Goal: Navigation & Orientation: Understand site structure

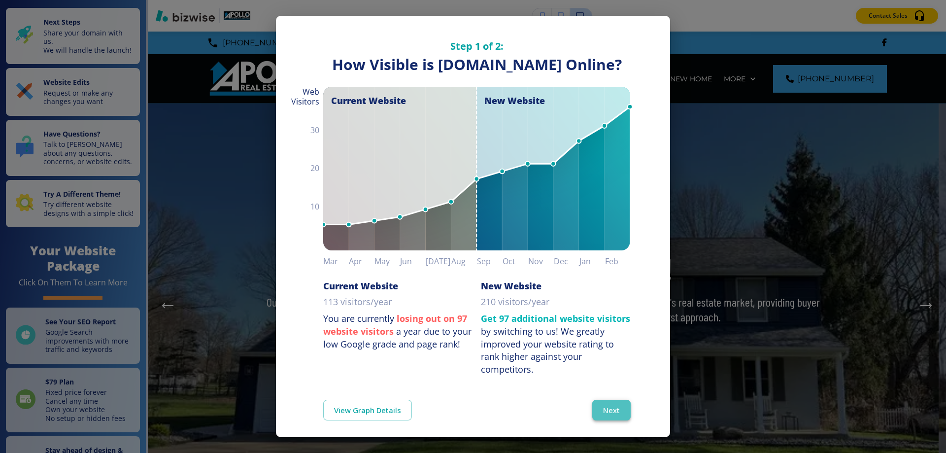
click at [611, 420] on button "Next" at bounding box center [611, 410] width 38 height 21
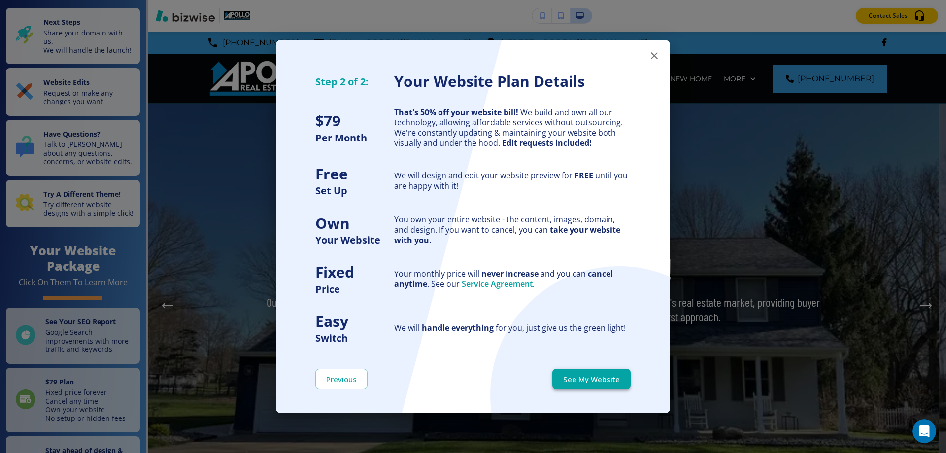
click at [604, 384] on button "See My Website" at bounding box center [591, 379] width 78 height 21
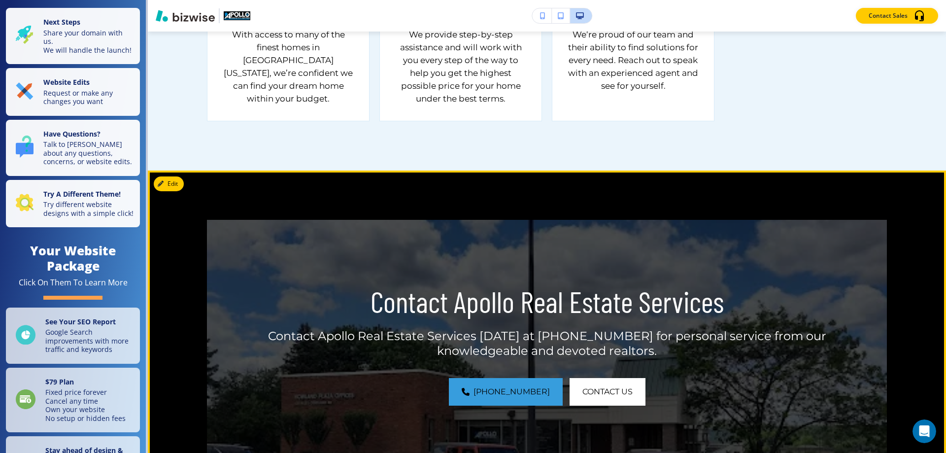
scroll to position [1331, 0]
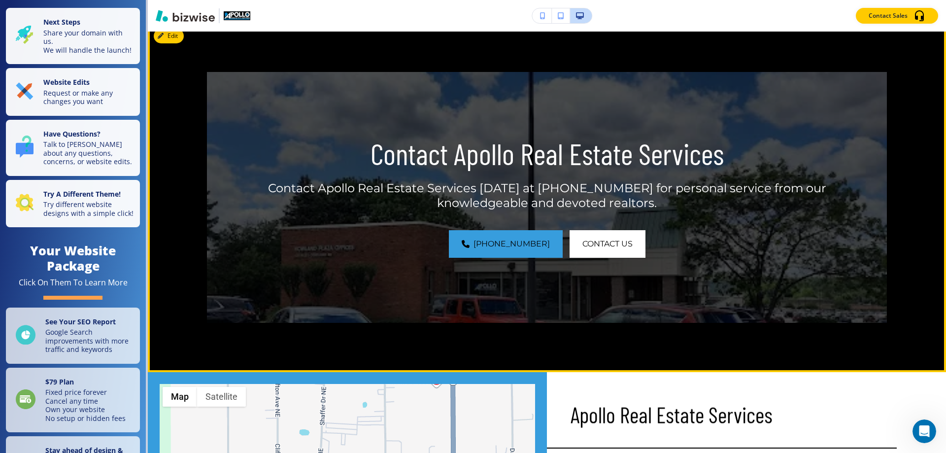
click at [791, 153] on img at bounding box center [547, 197] width 680 height 251
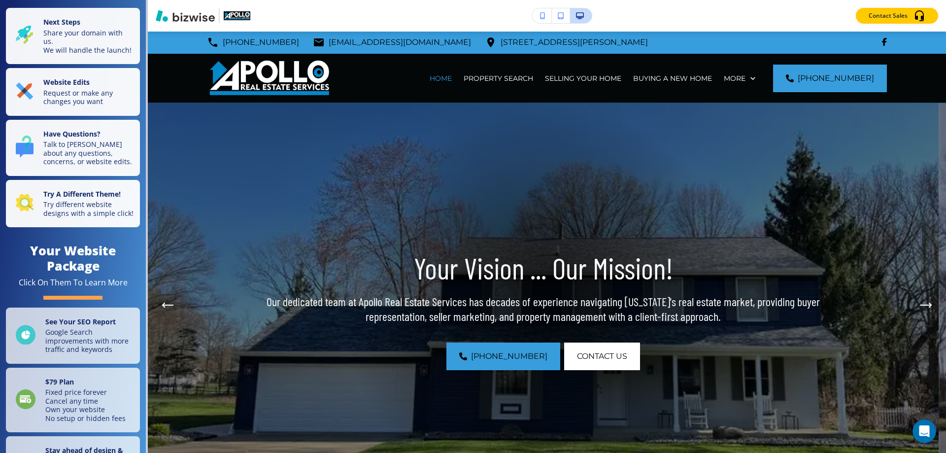
scroll to position [0, 0]
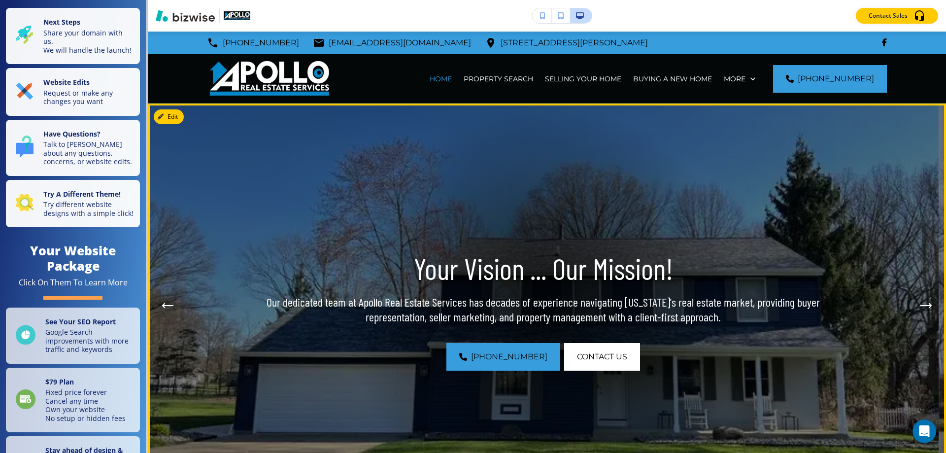
click at [924, 308] on icon "Next Hero Image" at bounding box center [927, 306] width 12 height 6
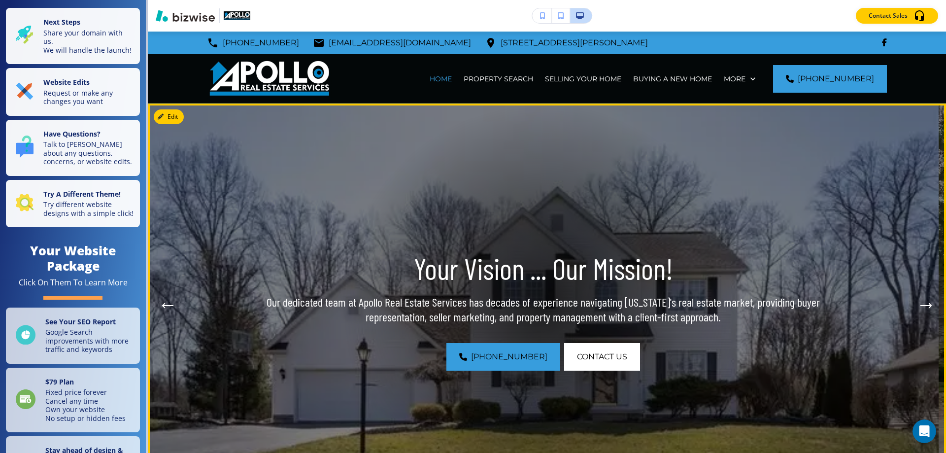
click at [921, 304] on icon "Next Hero Image" at bounding box center [927, 306] width 12 height 6
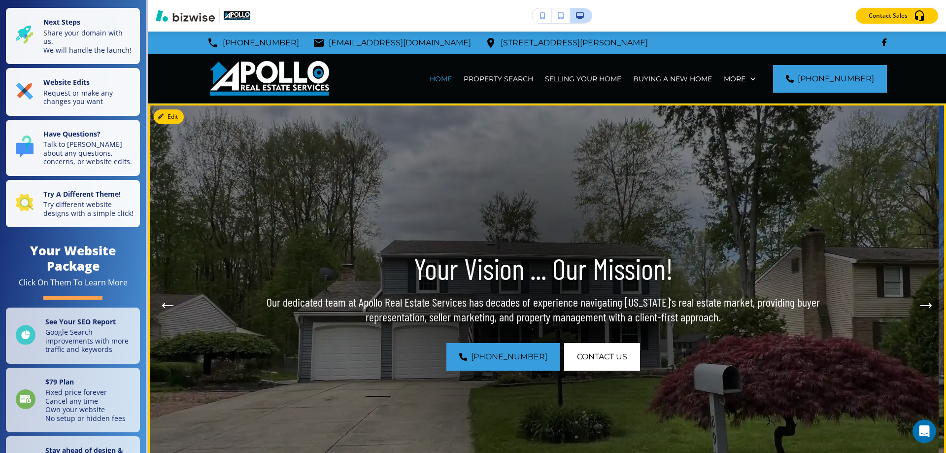
click at [921, 304] on icon "Next Hero Image" at bounding box center [927, 306] width 12 height 6
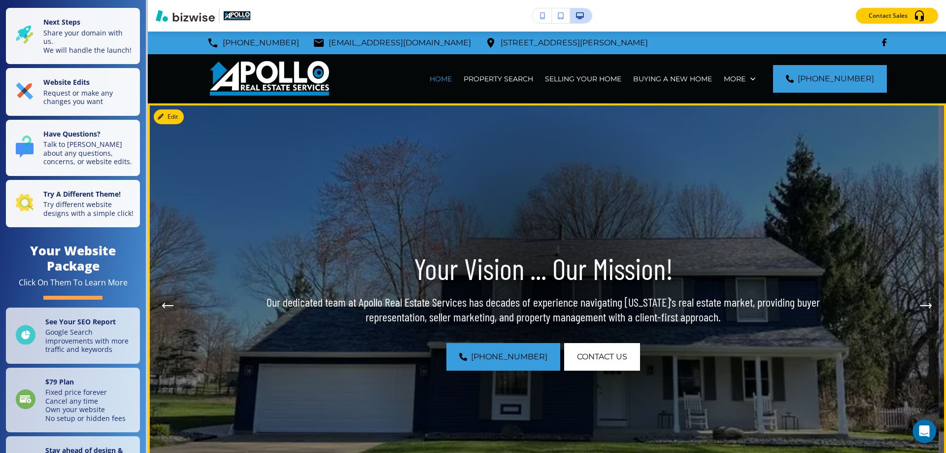
click at [921, 304] on icon "Next Hero Image" at bounding box center [927, 306] width 12 height 6
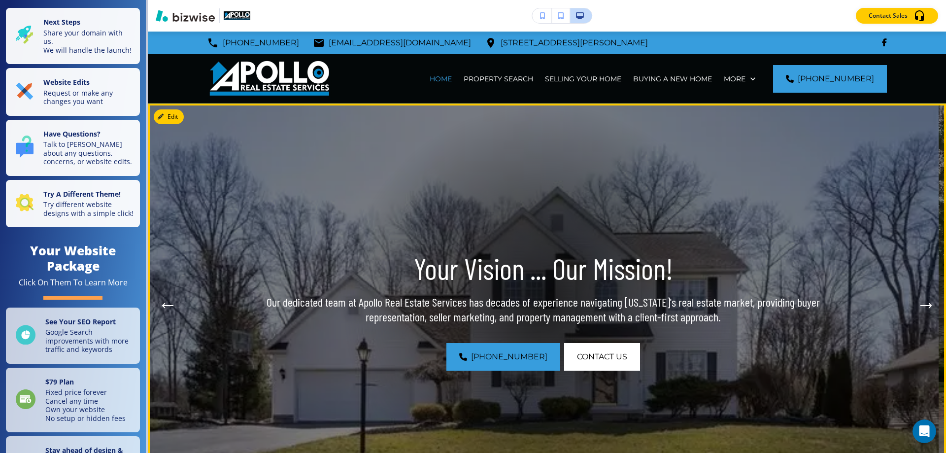
click at [921, 303] on icon "Next Hero Image" at bounding box center [927, 306] width 12 height 6
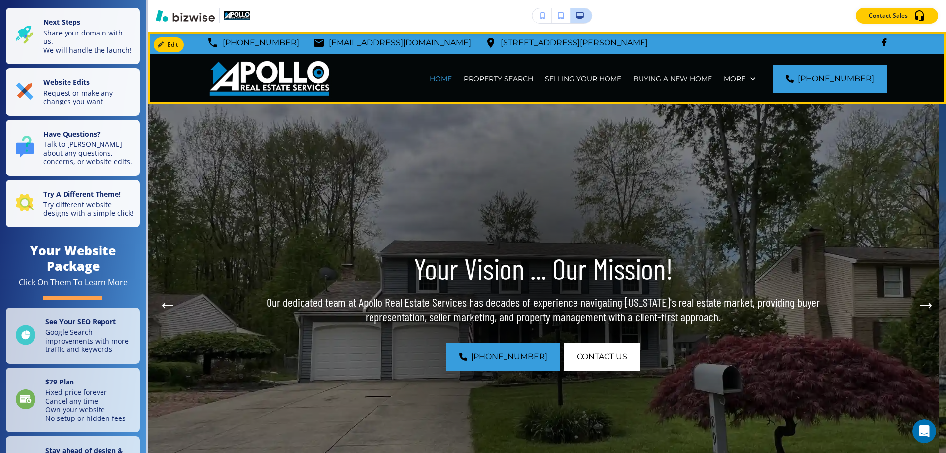
click at [477, 73] on div "PROPERTY SEARCH" at bounding box center [498, 78] width 81 height 49
click at [485, 80] on p "PROPERTY SEARCH" at bounding box center [498, 79] width 69 height 10
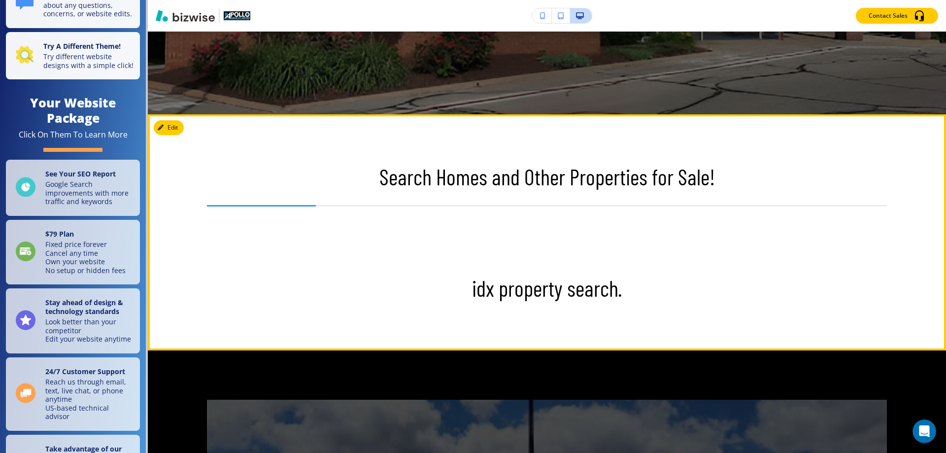
scroll to position [394, 0]
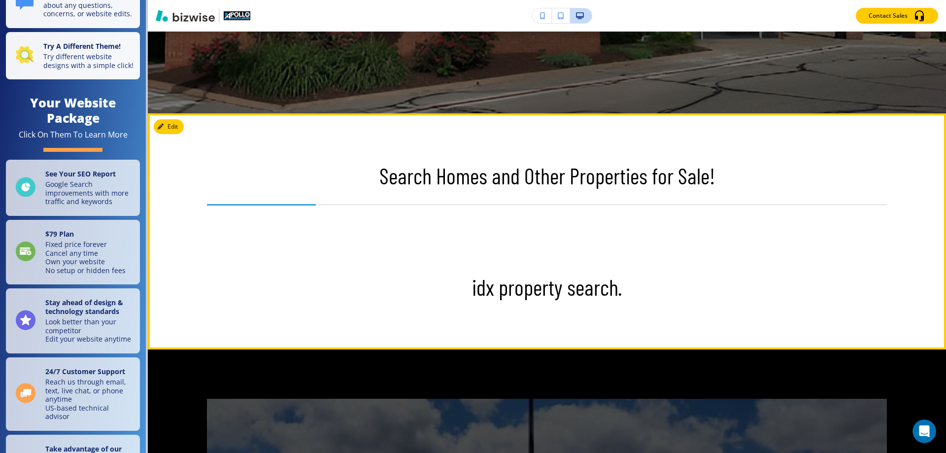
click at [492, 296] on p "idx property search." at bounding box center [547, 287] width 680 height 26
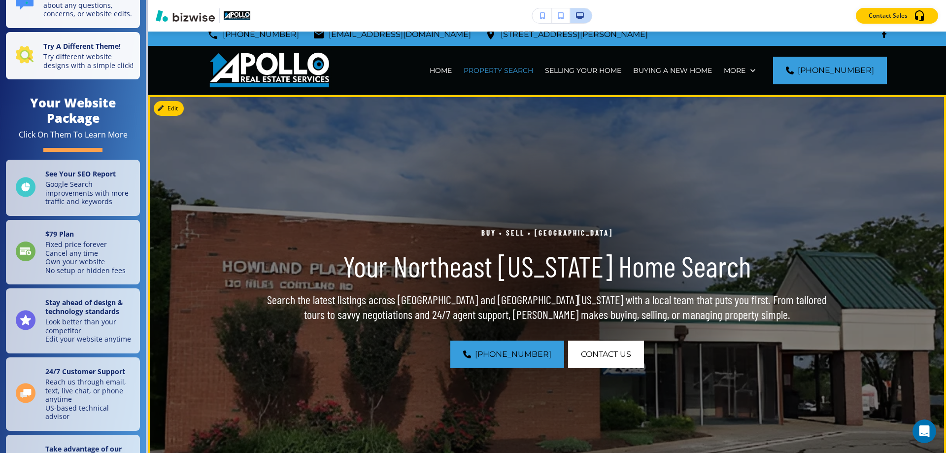
scroll to position [0, 0]
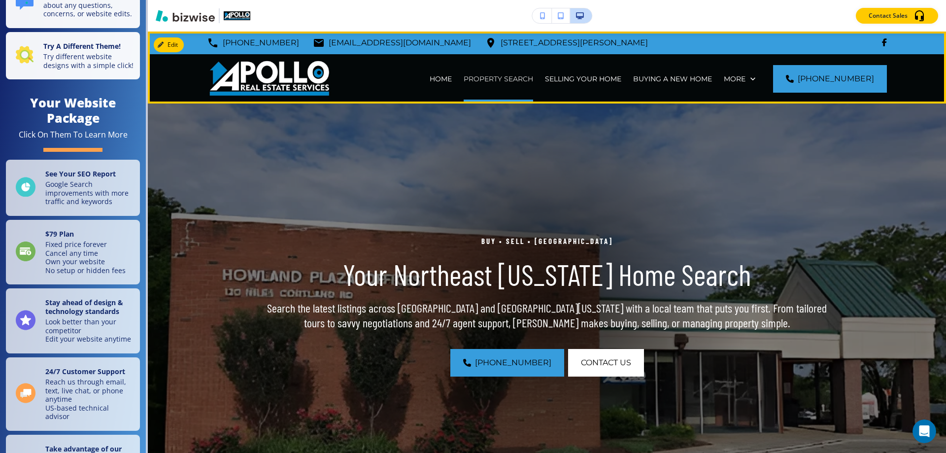
click at [489, 80] on p "PROPERTY SEARCH" at bounding box center [498, 79] width 69 height 10
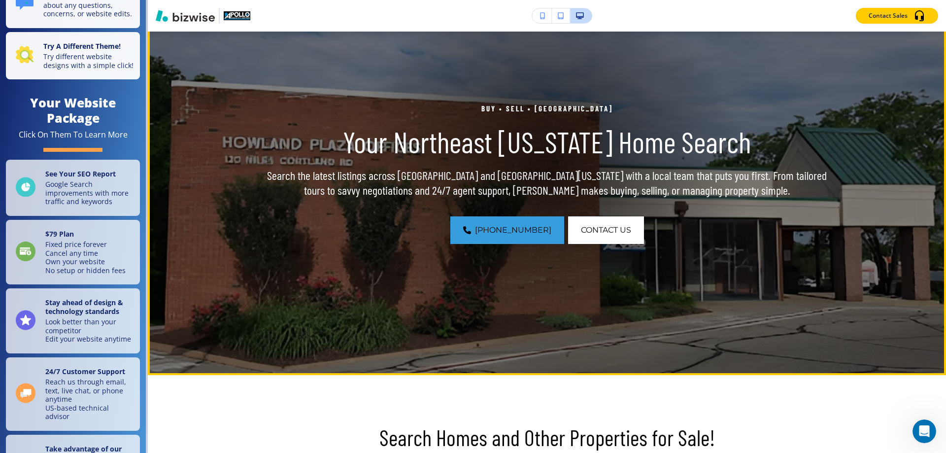
scroll to position [148, 0]
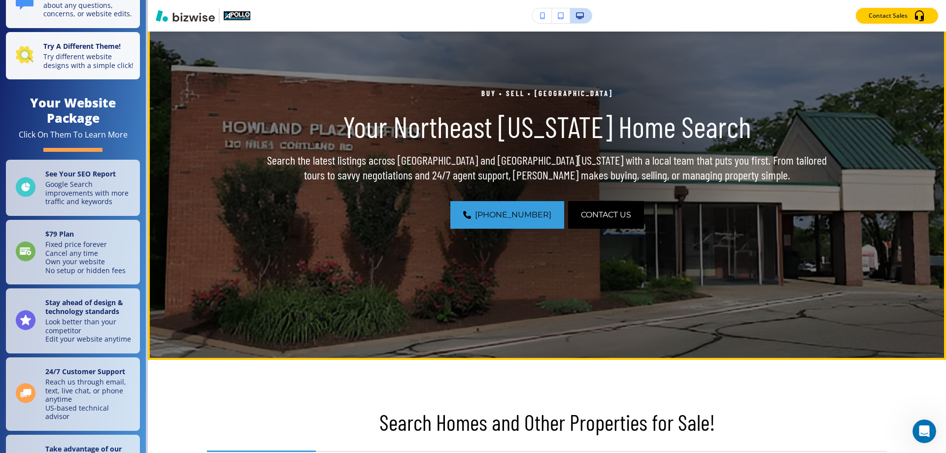
click at [594, 211] on span "CONTACT US" at bounding box center [606, 215] width 50 height 12
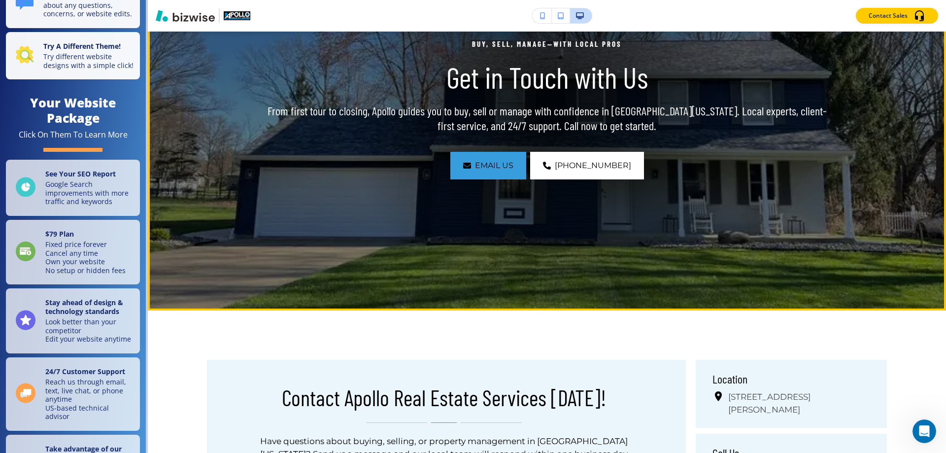
scroll to position [0, 0]
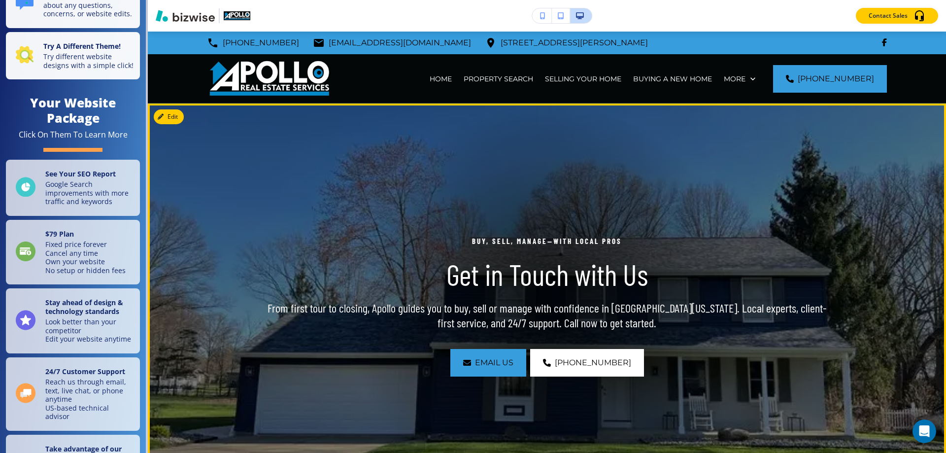
click at [876, 294] on img at bounding box center [547, 305] width 798 height 404
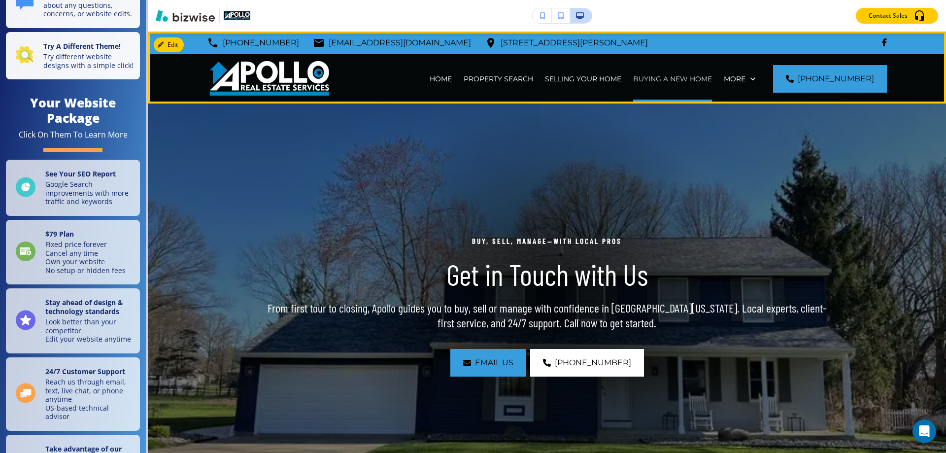
click at [692, 77] on p "BUYING A NEW HOME" at bounding box center [672, 79] width 79 height 10
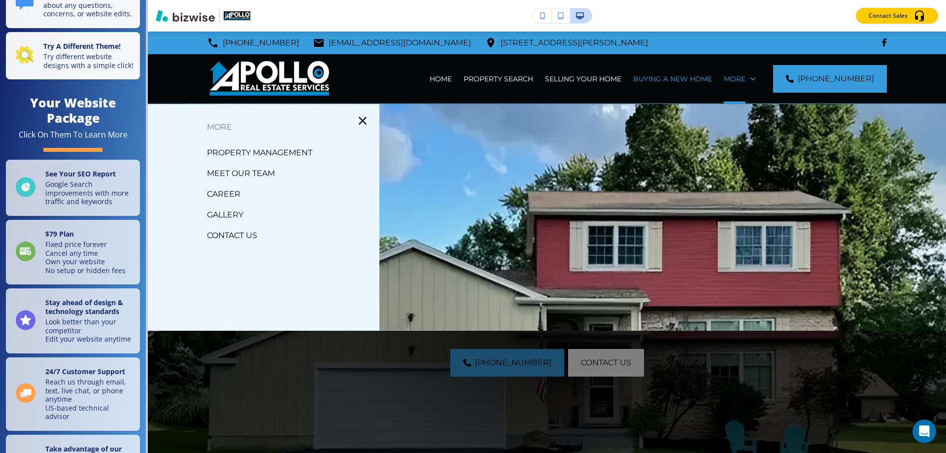
click at [256, 176] on p "MEET OUR TEAM" at bounding box center [241, 173] width 68 height 15
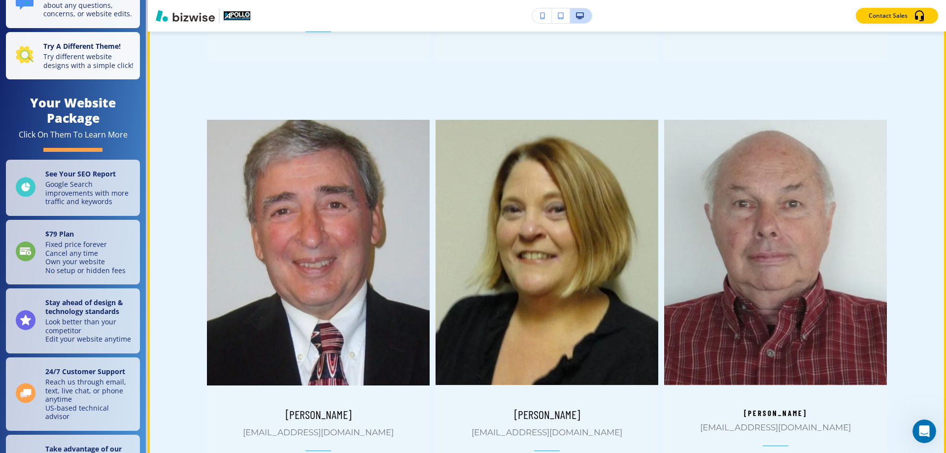
scroll to position [1035, 0]
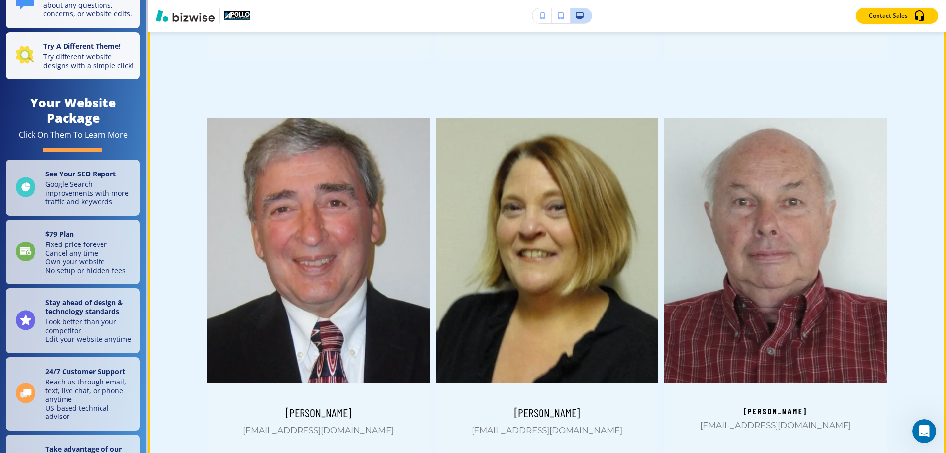
click at [347, 240] on img at bounding box center [319, 250] width 235 height 278
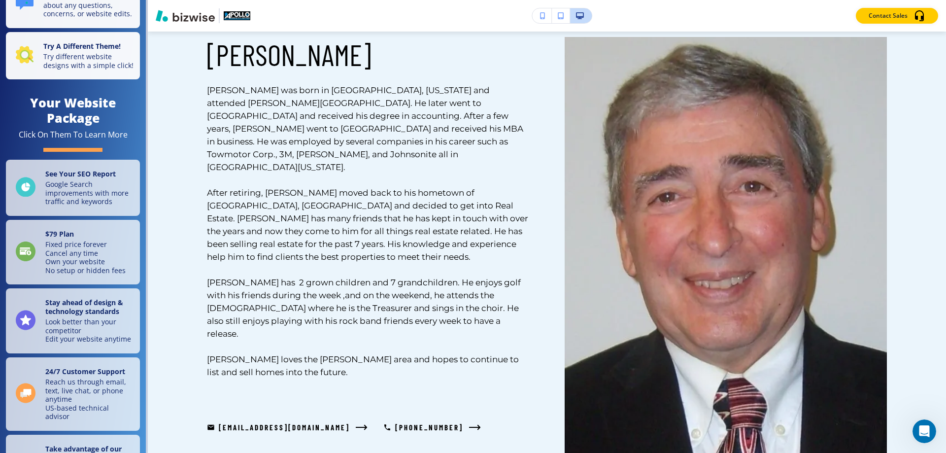
scroll to position [0, 0]
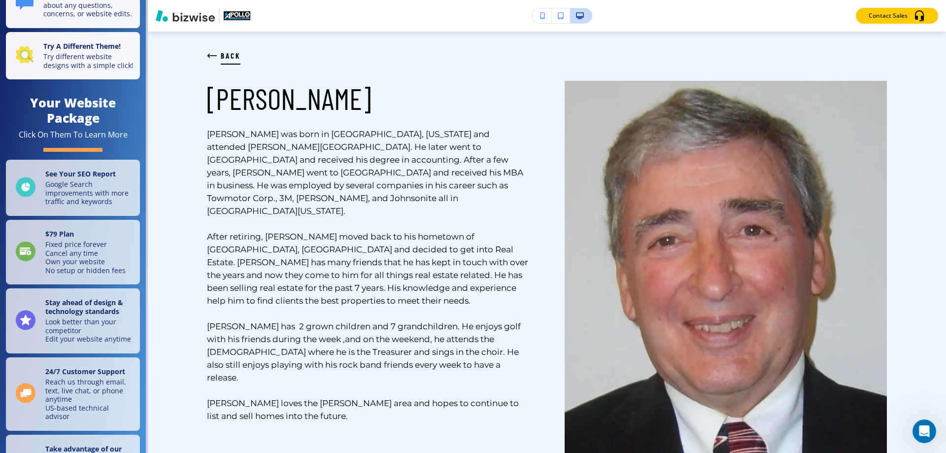
click at [213, 57] on icon "button" at bounding box center [212, 56] width 10 height 10
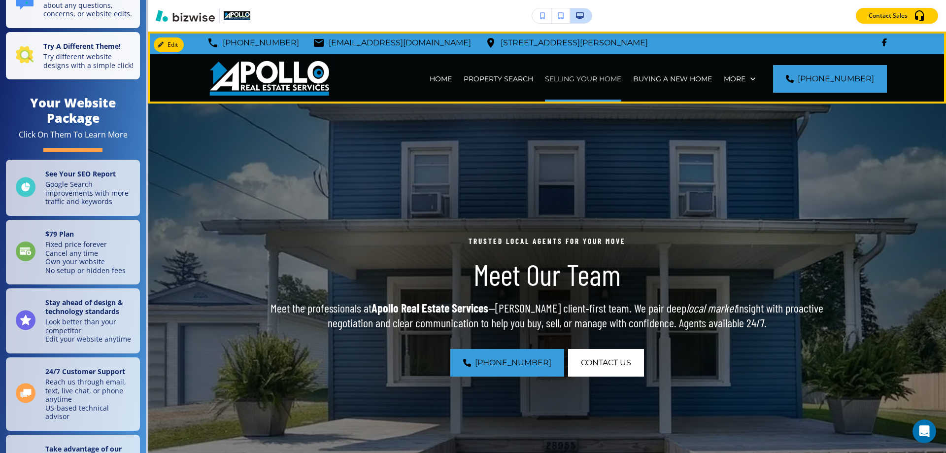
click at [573, 80] on p "SELLING YOUR HOME" at bounding box center [583, 79] width 76 height 10
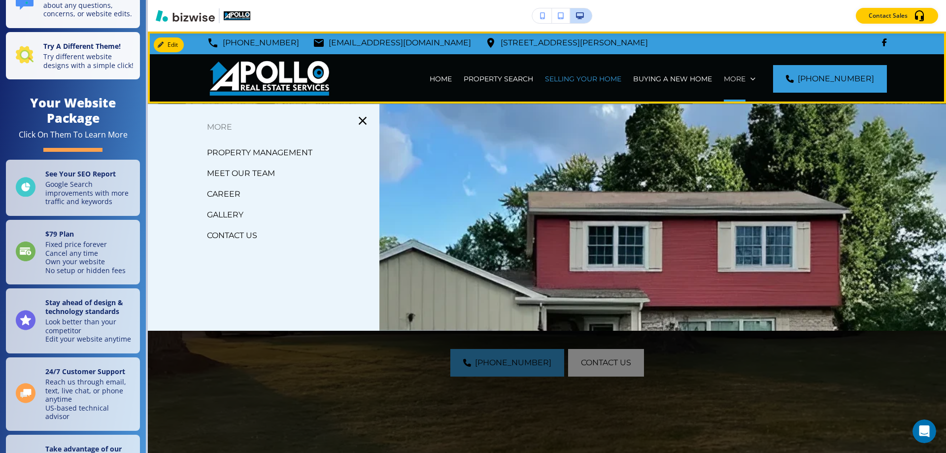
click at [744, 76] on p "More" at bounding box center [735, 79] width 22 height 10
drag, startPoint x: 753, startPoint y: 83, endPoint x: 758, endPoint y: 138, distance: 55.5
click at [754, 105] on div "Edit [PHONE_NUMBER] [EMAIL_ADDRESS][DOMAIN_NAME] [STREET_ADDRESS][PERSON_NAME] …" at bounding box center [547, 242] width 798 height 421
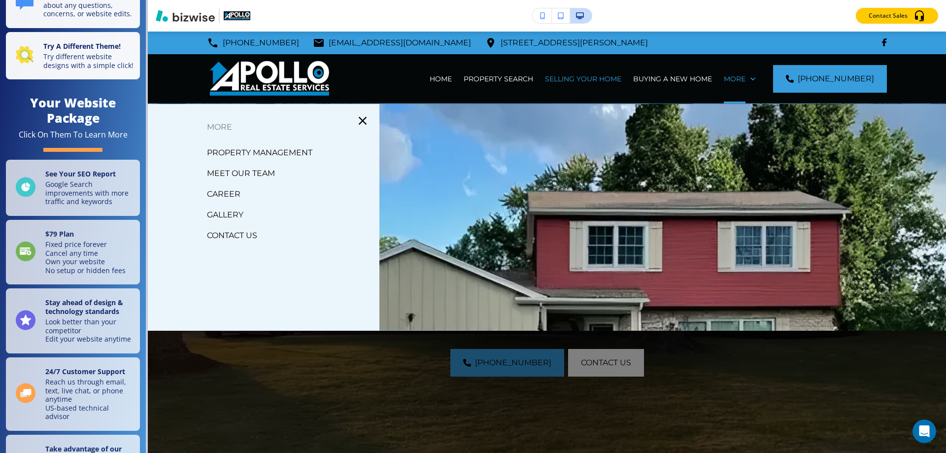
click at [226, 236] on p "CONTACT US" at bounding box center [232, 235] width 50 height 15
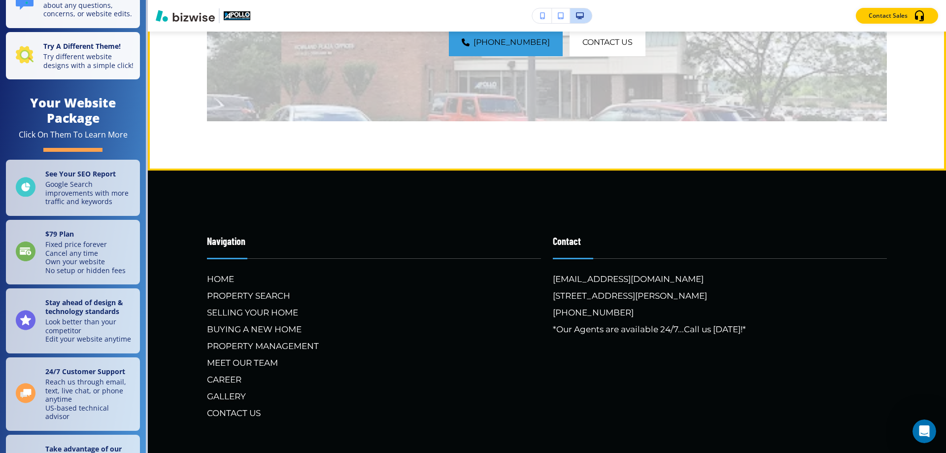
scroll to position [1652, 0]
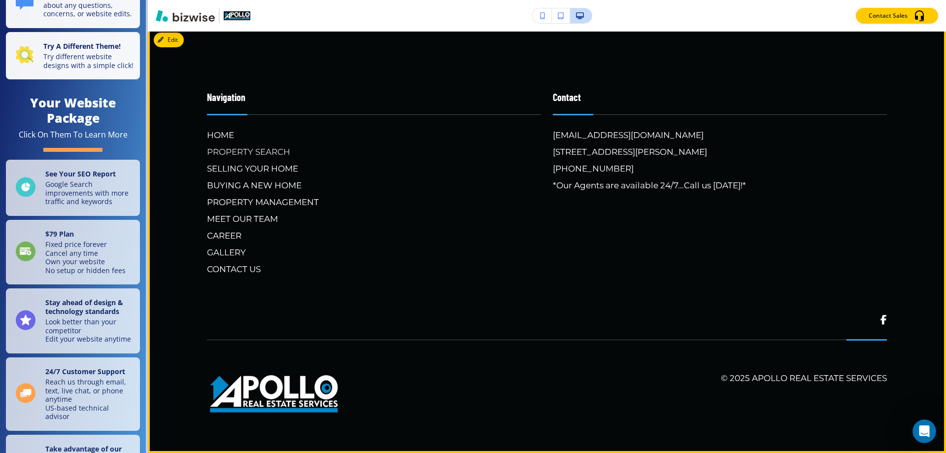
click at [226, 151] on h6 "PROPERTY SEARCH" at bounding box center [374, 151] width 334 height 13
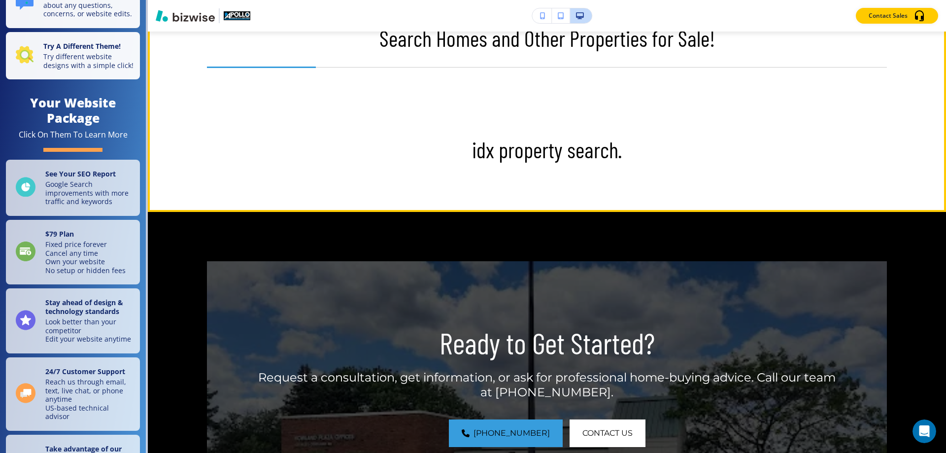
scroll to position [542, 0]
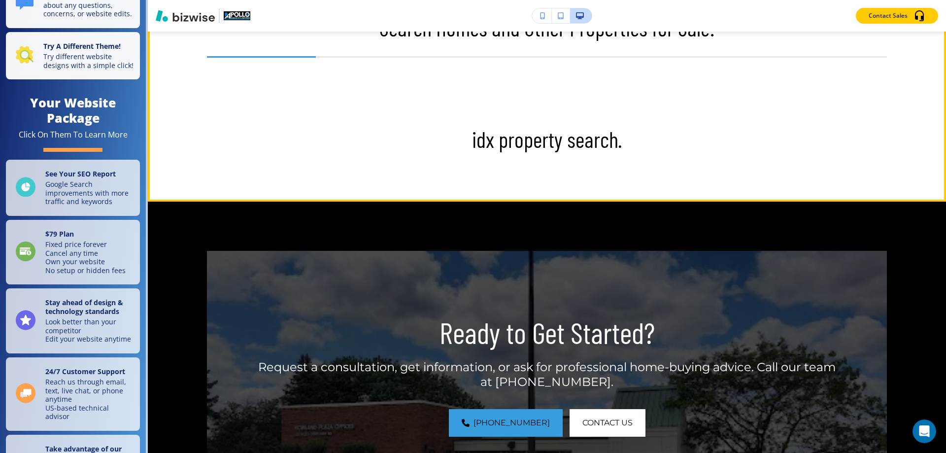
click at [575, 136] on p "idx property search." at bounding box center [547, 139] width 680 height 26
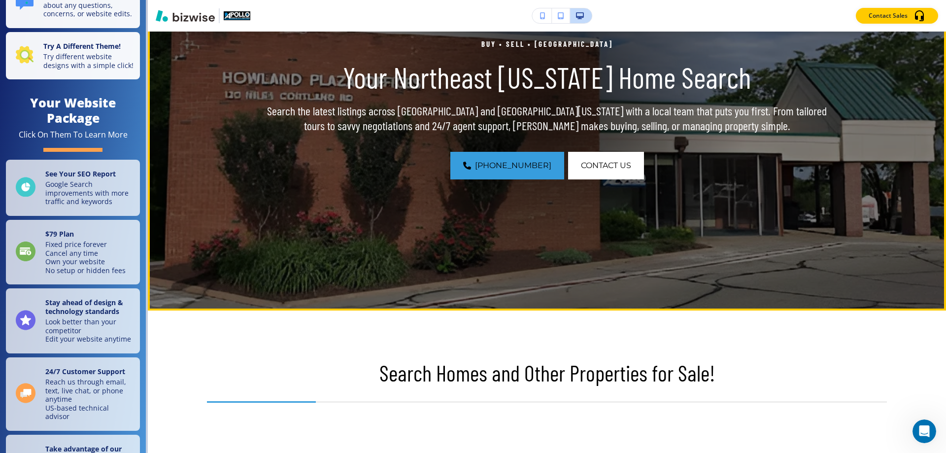
scroll to position [394, 0]
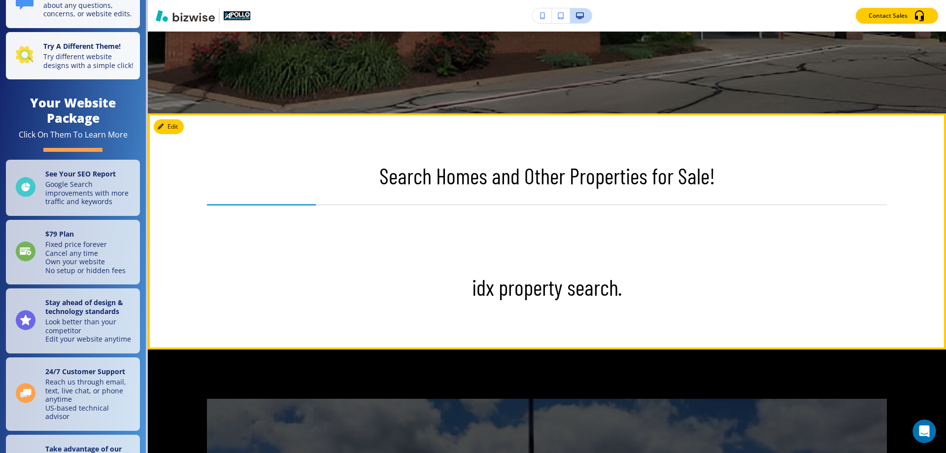
click at [646, 184] on p "Search Homes and Other Properties for Sale!" at bounding box center [547, 176] width 680 height 26
drag, startPoint x: 290, startPoint y: 206, endPoint x: 576, endPoint y: 218, distance: 286.1
click at [577, 216] on div at bounding box center [547, 220] width 680 height 30
click at [577, 201] on div "Search Homes and Other Properties for Sale! idx property search." at bounding box center [547, 231] width 680 height 137
drag, startPoint x: 580, startPoint y: 204, endPoint x: 825, endPoint y: 209, distance: 245.0
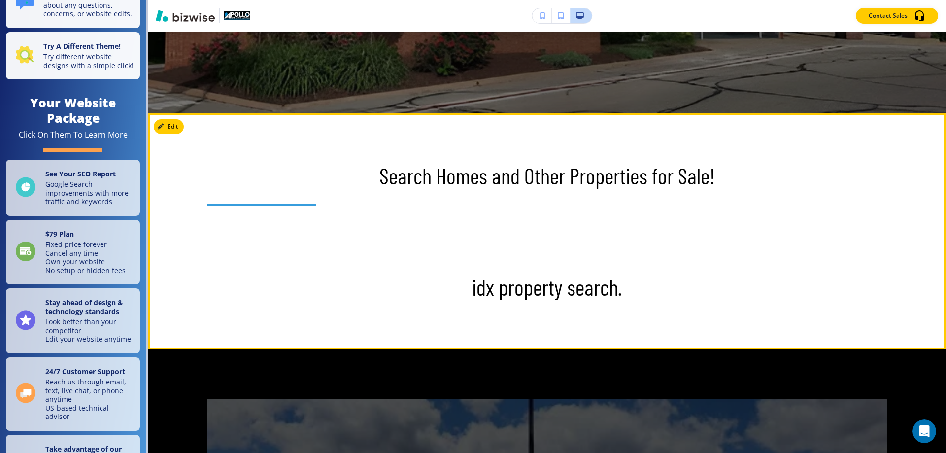
click at [825, 209] on div "Search Homes and Other Properties for Sale! idx property search." at bounding box center [547, 231] width 680 height 137
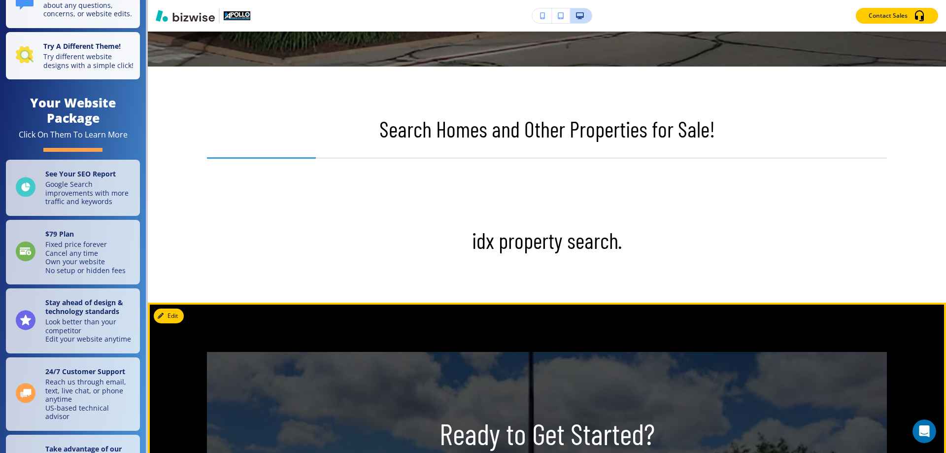
scroll to position [296, 0]
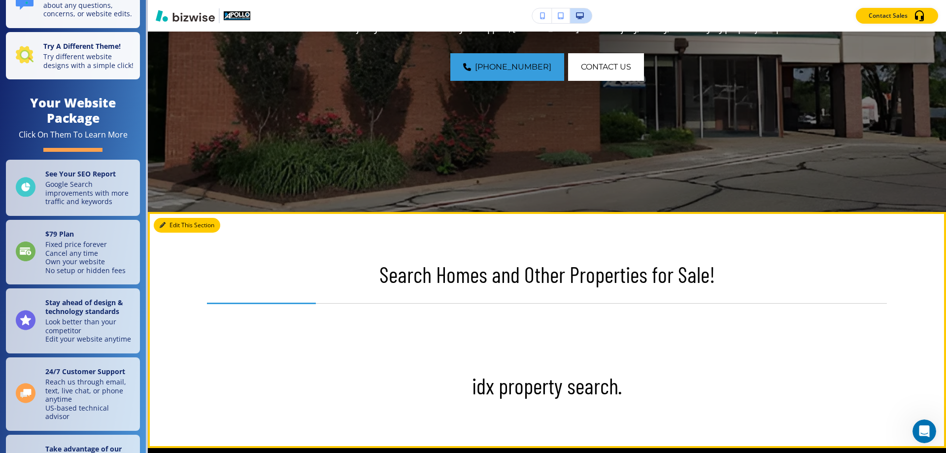
click at [186, 226] on button "Edit This Section" at bounding box center [187, 225] width 67 height 15
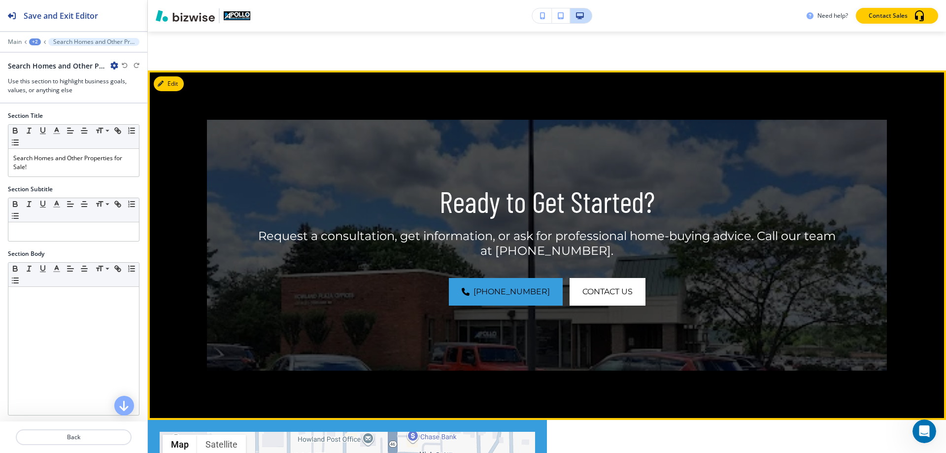
scroll to position [377, 0]
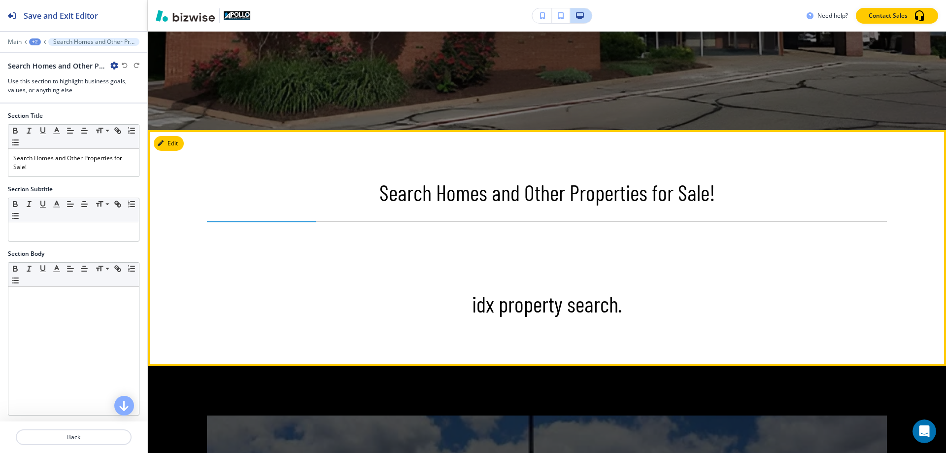
click at [721, 302] on p "idx property search." at bounding box center [547, 304] width 680 height 26
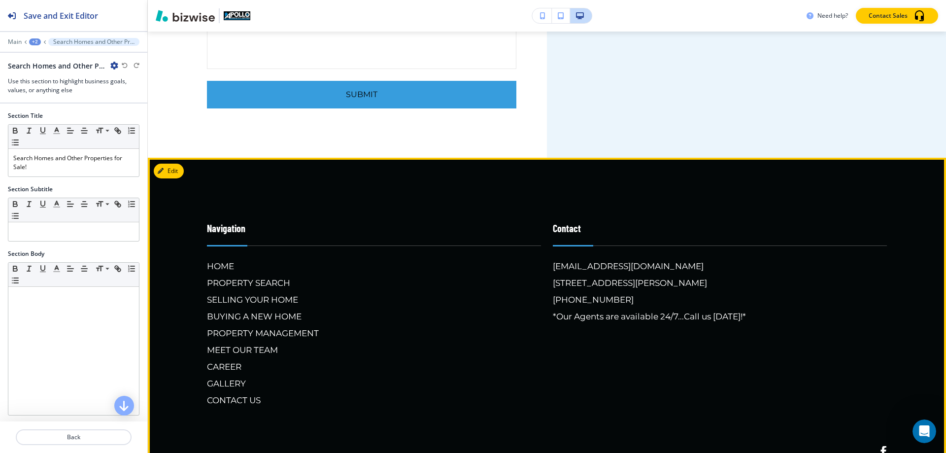
scroll to position [1774, 0]
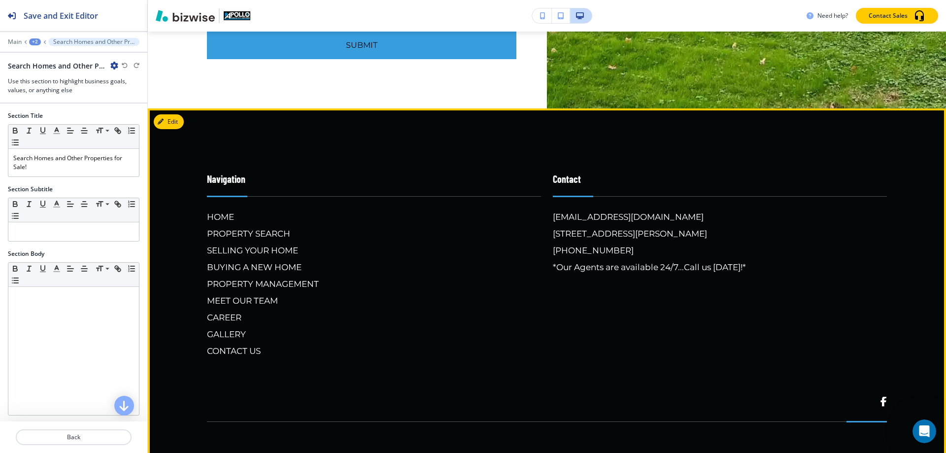
click at [205, 298] on div "HOME PROPERTY SEARCH SELLING YOUR HOME BUYING A NEW HOME PROPERTY MANAGEMENT ME…" at bounding box center [370, 280] width 342 height 155
click at [225, 298] on h6 "MEET OUR TEAM" at bounding box center [374, 300] width 334 height 13
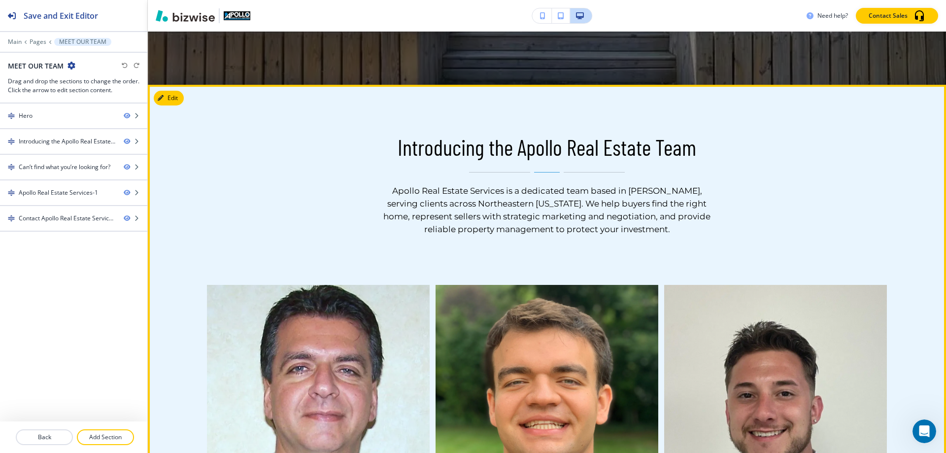
scroll to position [444, 0]
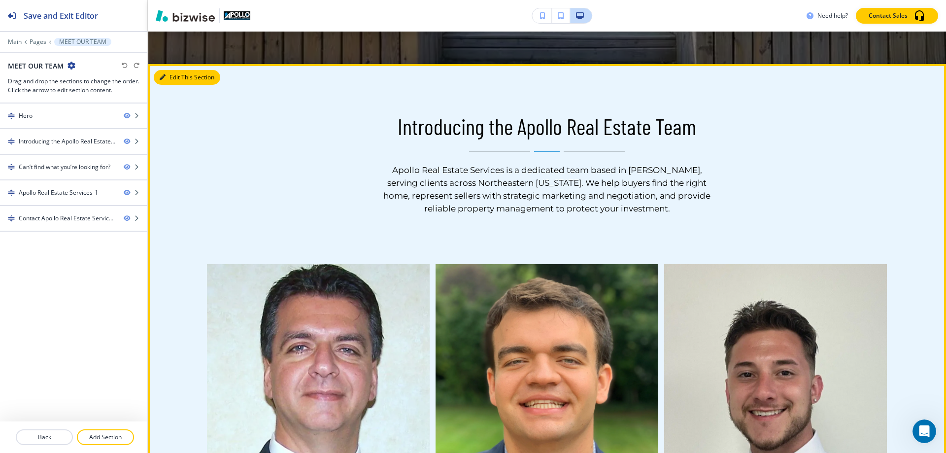
click at [172, 80] on button "Edit This Section" at bounding box center [187, 77] width 67 height 15
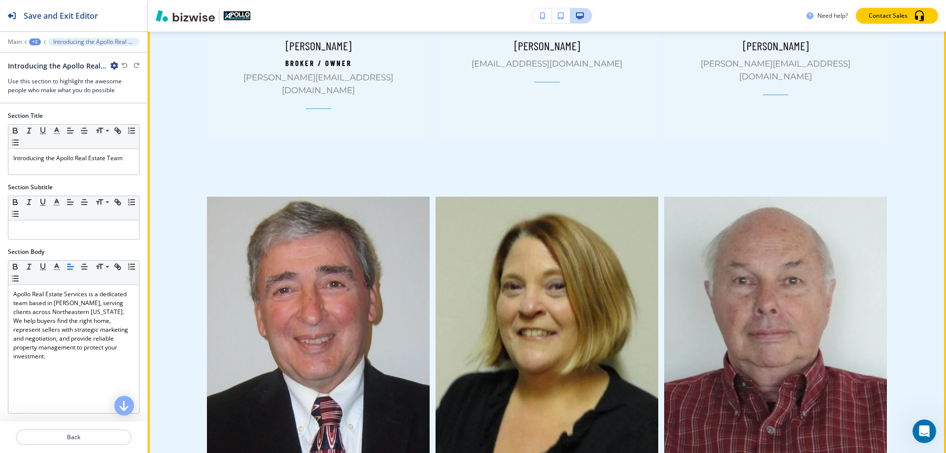
scroll to position [969, 0]
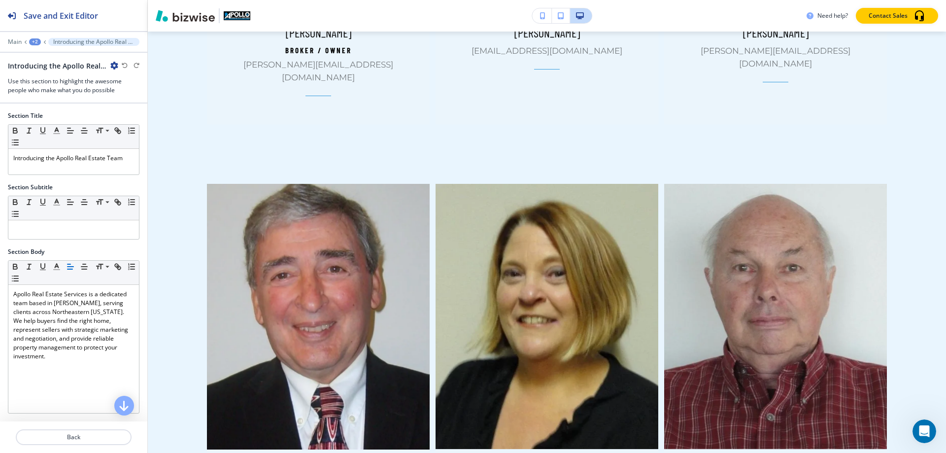
click at [343, 292] on img at bounding box center [319, 316] width 235 height 278
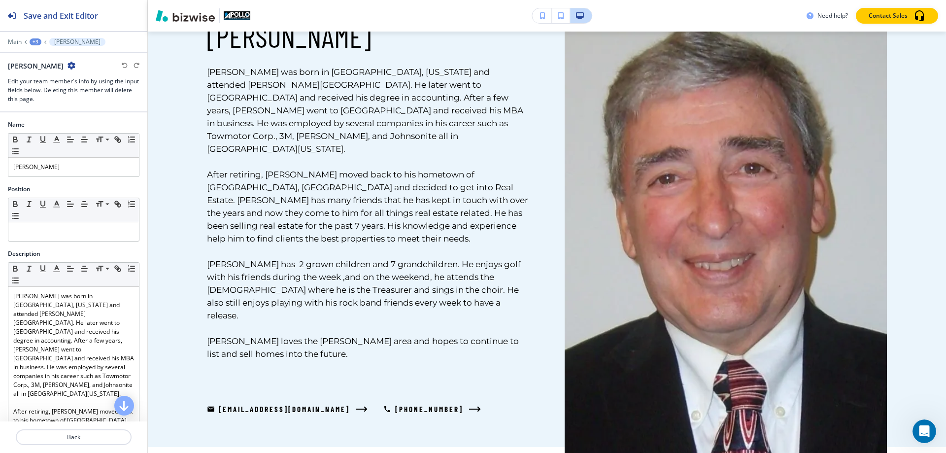
scroll to position [0, 0]
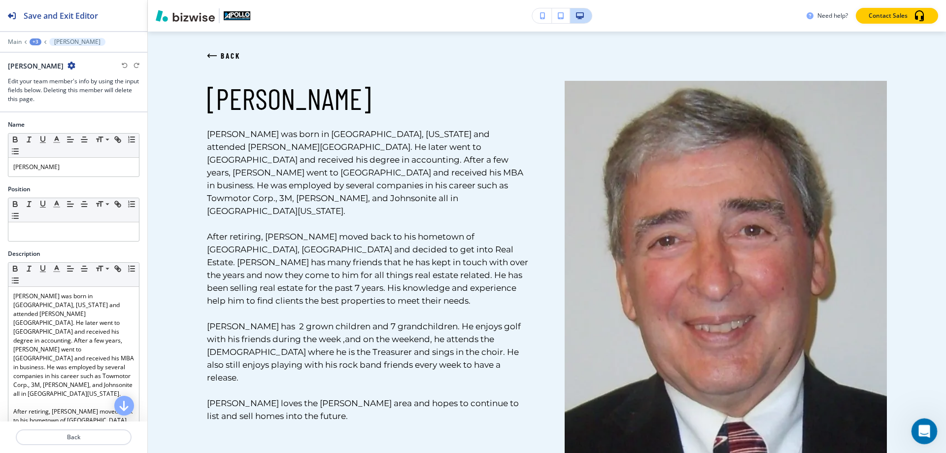
click at [925, 430] on icon "Open Intercom Messenger" at bounding box center [923, 430] width 16 height 16
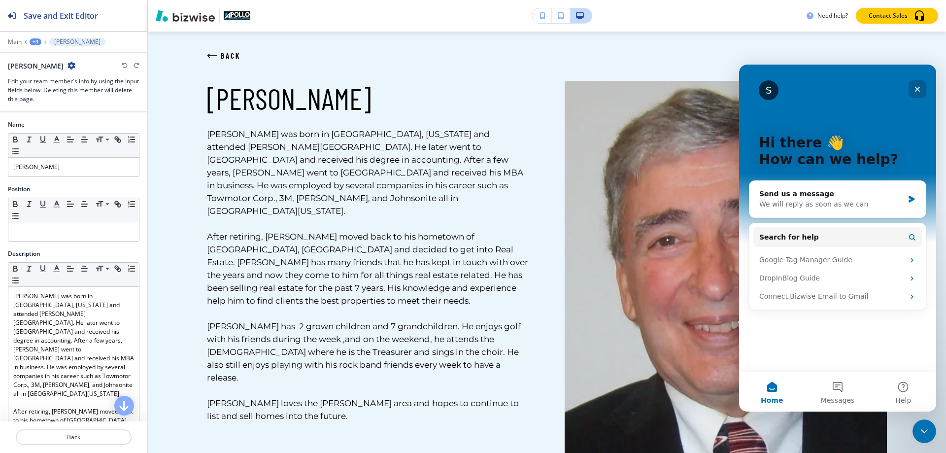
click at [919, 89] on icon "Close" at bounding box center [918, 89] width 8 height 8
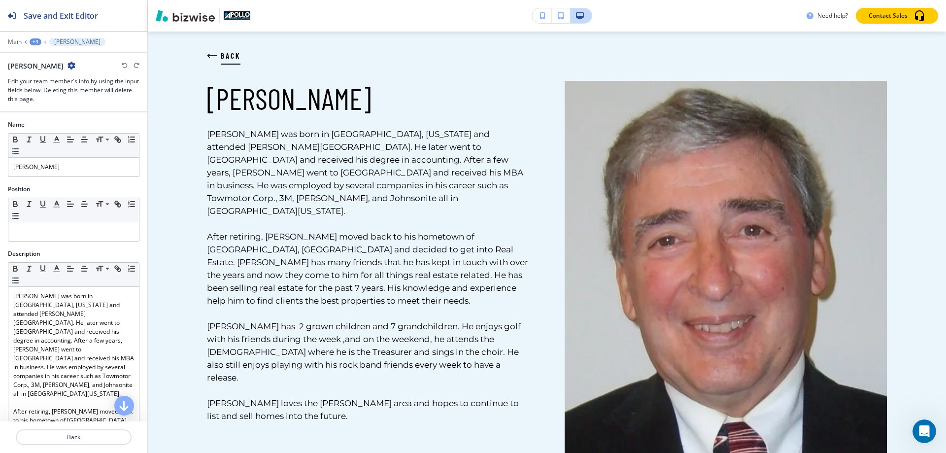
click at [237, 54] on span "BACK" at bounding box center [231, 56] width 20 height 12
